Goal: Information Seeking & Learning: Learn about a topic

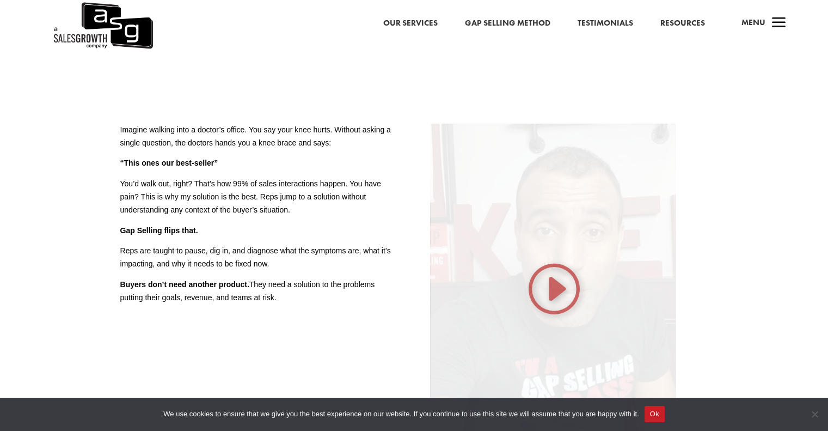
scroll to position [372, 0]
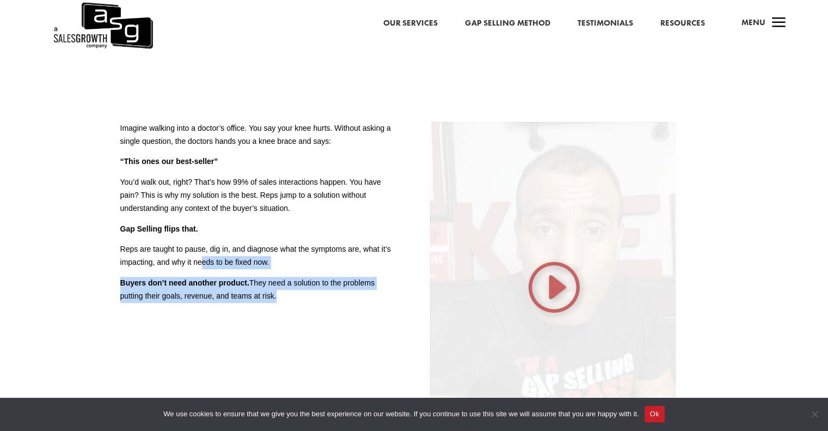
drag, startPoint x: 274, startPoint y: 293, endPoint x: 196, endPoint y: 254, distance: 87.4
click at [196, 254] on div "Imagine walking into a doctor’s office. You say your knee hurts. Without asking…" at bounding box center [259, 212] width 278 height 181
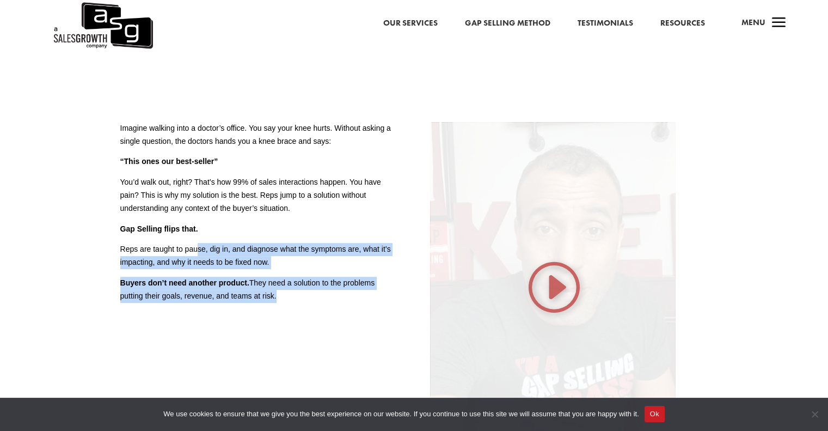
click at [196, 254] on p "Reps are taught to pause, dig in, and diagnose what the symptoms are, what it’s…" at bounding box center [259, 260] width 278 height 34
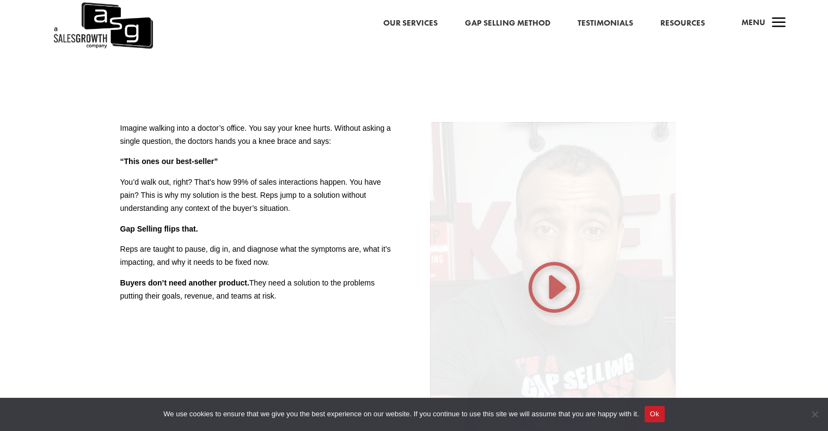
drag, startPoint x: 121, startPoint y: 227, endPoint x: 285, endPoint y: 299, distance: 178.7
click at [285, 299] on div "Imagine walking into a doctor’s office. You say your knee hurts. Without asking…" at bounding box center [259, 212] width 278 height 181
click at [285, 299] on p "Buyers don’t need another product. They need a solution to the problems putting…" at bounding box center [259, 289] width 278 height 26
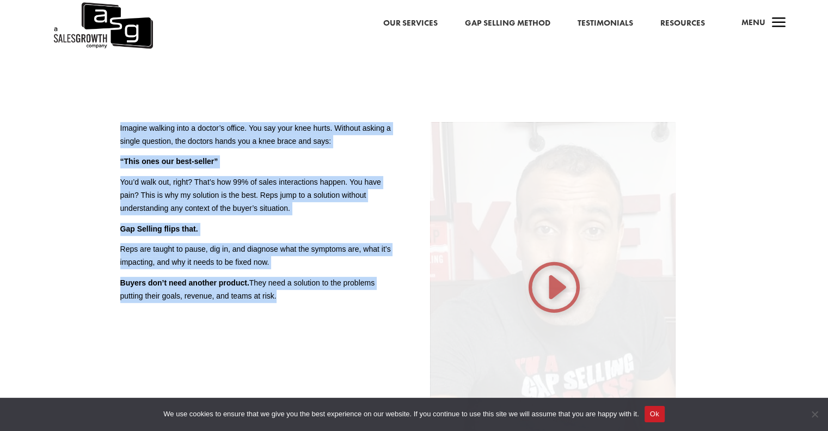
drag, startPoint x: 285, startPoint y: 299, endPoint x: 113, endPoint y: 132, distance: 239.8
click at [113, 132] on div "Gap Selling SETS UP SALESPEOPLE TO BE TRUSTED ADVISERS. Imagine walking into a …" at bounding box center [414, 269] width 828 height 480
drag, startPoint x: 113, startPoint y: 132, endPoint x: 282, endPoint y: 301, distance: 239.4
click at [282, 301] on div "Gap Selling SETS UP SALESPEOPLE TO BE TRUSTED ADVISERS. Imagine walking into a …" at bounding box center [414, 269] width 828 height 480
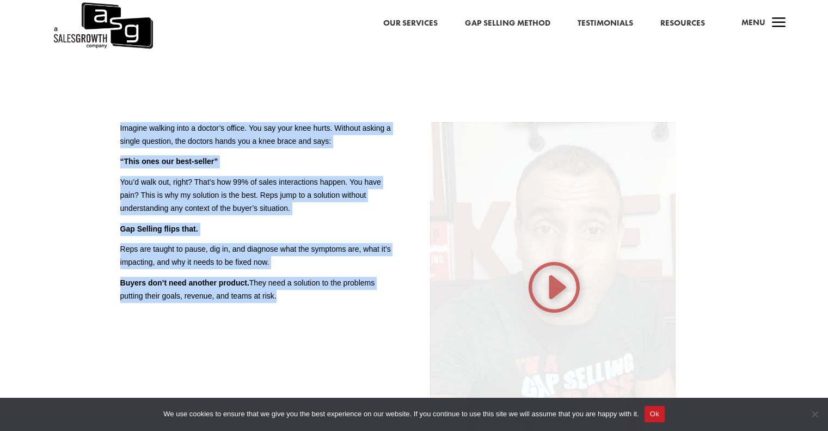
click at [282, 301] on p "Buyers don’t need another product. They need a solution to the problems putting…" at bounding box center [259, 289] width 278 height 26
drag, startPoint x: 282, startPoint y: 301, endPoint x: 157, endPoint y: 154, distance: 193.0
click at [157, 154] on div "Imagine walking into a doctor’s office. You say your knee hurts. Without asking…" at bounding box center [259, 212] width 278 height 181
click at [157, 154] on p "Imagine walking into a doctor’s office. You say your knee hurts. Without asking…" at bounding box center [259, 139] width 278 height 34
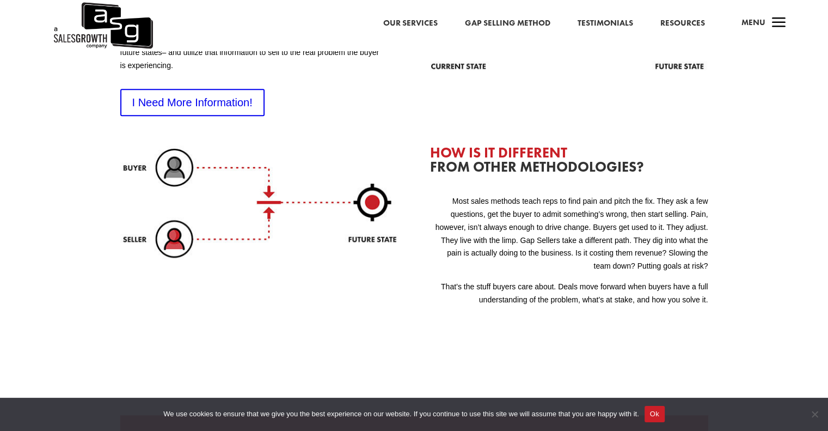
scroll to position [977, 0]
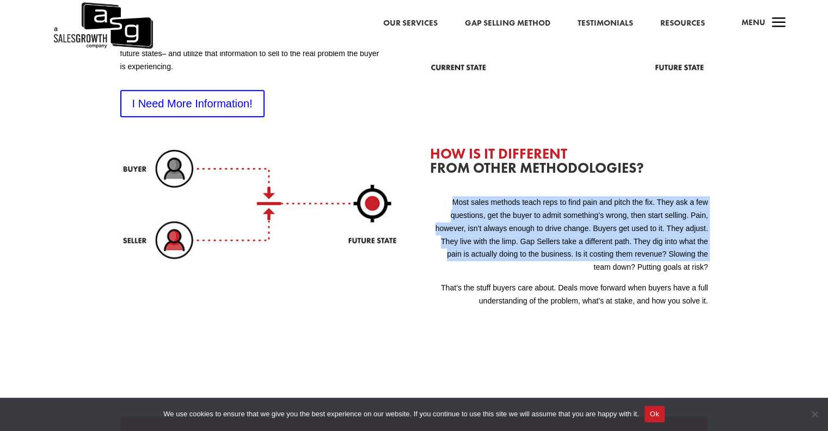
drag, startPoint x: 448, startPoint y: 195, endPoint x: 579, endPoint y: 280, distance: 155.0
click at [579, 280] on p "Most sales methods teach reps to find pain and pitch the fix. They ask a few qu…" at bounding box center [569, 238] width 278 height 85
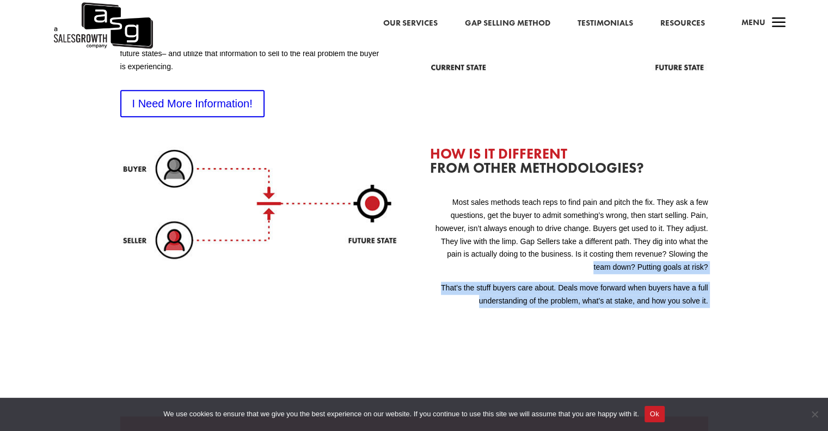
drag, startPoint x: 519, startPoint y: 272, endPoint x: 710, endPoint y: 322, distance: 197.3
click at [710, 322] on div "WHAT IS GAP SELLING The Gap Selling Methodology is a sales technique that shift…" at bounding box center [414, 137] width 828 height 469
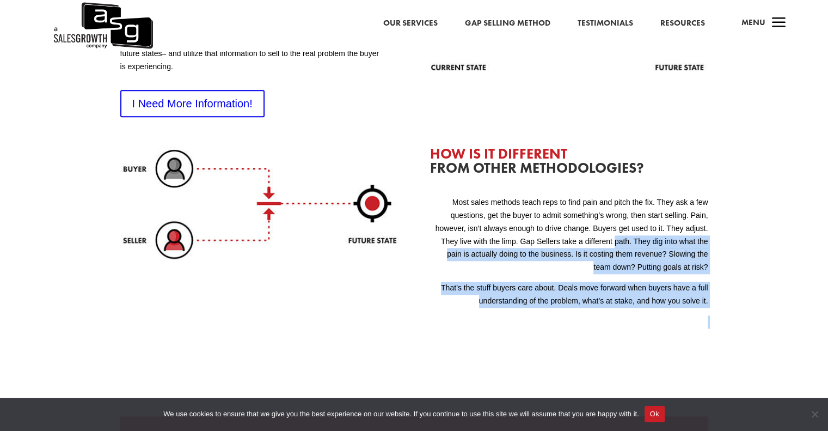
drag, startPoint x: 710, startPoint y: 322, endPoint x: 615, endPoint y: 235, distance: 128.7
click at [615, 235] on div "WHAT IS GAP SELLING The Gap Selling Methodology is a sales technique that shift…" at bounding box center [414, 137] width 828 height 469
click at [615, 235] on p "Most sales methods teach reps to find pain and pitch the fix. They ask a few qu…" at bounding box center [569, 238] width 278 height 85
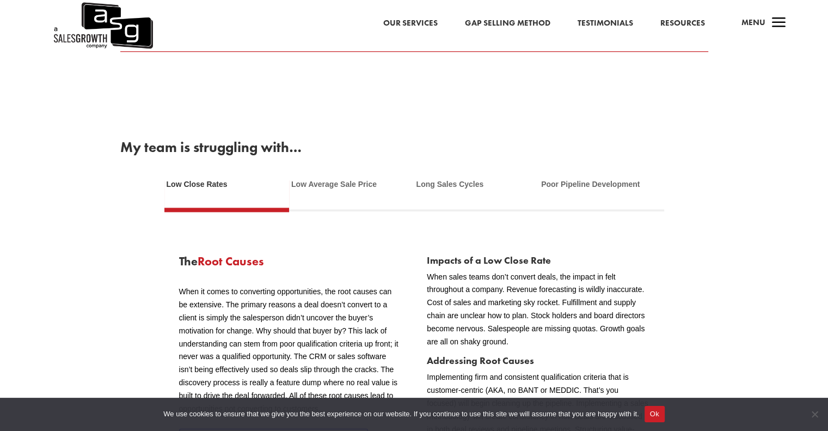
scroll to position [1526, 0]
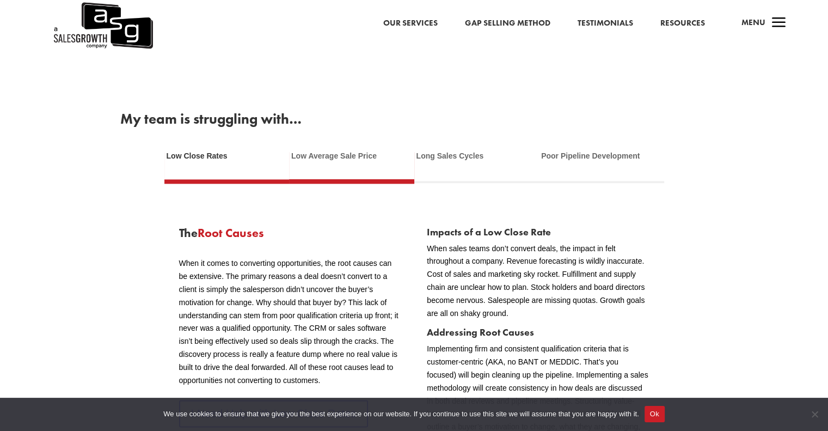
click at [328, 162] on link "Low Average Sale Price" at bounding box center [351, 163] width 125 height 32
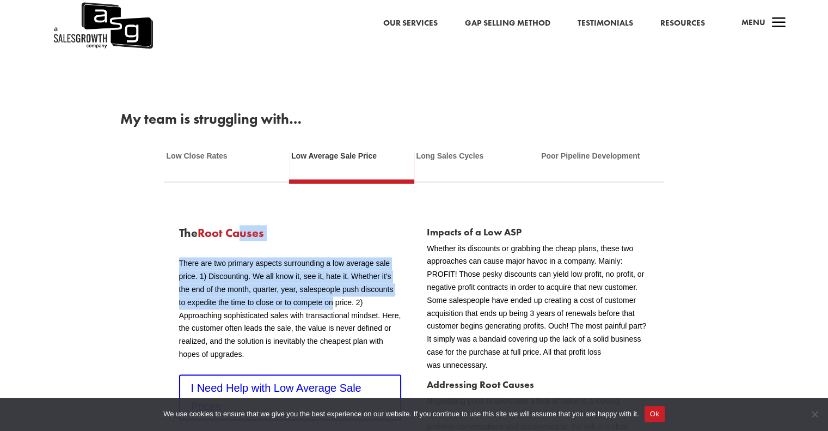
drag, startPoint x: 244, startPoint y: 232, endPoint x: 335, endPoint y: 305, distance: 116.6
click at [335, 305] on div "The Root Causes There are two primary aspects surrounding a low average sale pr…" at bounding box center [290, 387] width 222 height 320
click at [335, 305] on p "There are two primary aspects surrounding a low average sale price. 1) Discount…" at bounding box center [290, 308] width 222 height 103
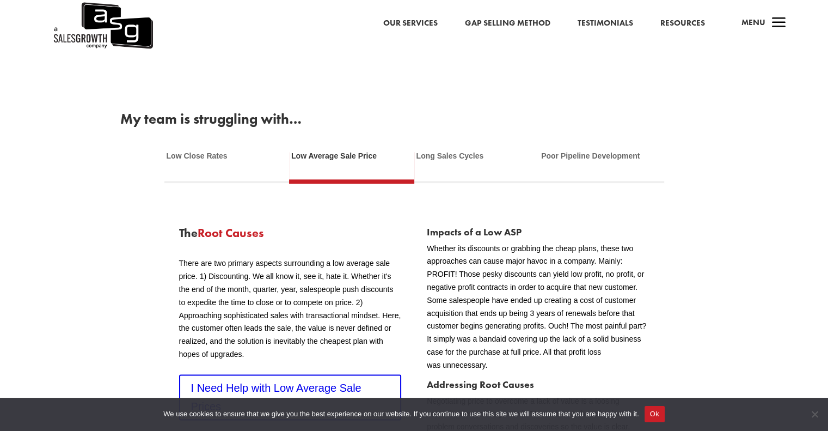
drag, startPoint x: 296, startPoint y: 313, endPoint x: 340, endPoint y: 359, distance: 63.5
click at [340, 359] on p "There are two primary aspects surrounding a low average sale price. 1) Discount…" at bounding box center [290, 308] width 222 height 103
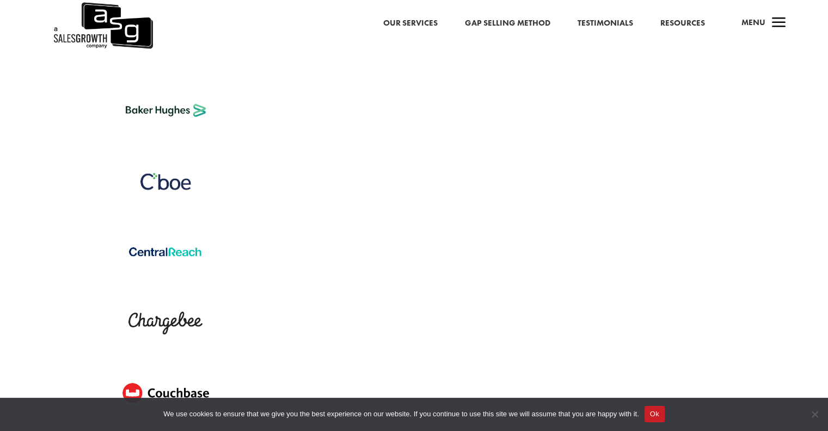
scroll to position [3340, 0]
